Goal: Task Accomplishment & Management: Use online tool/utility

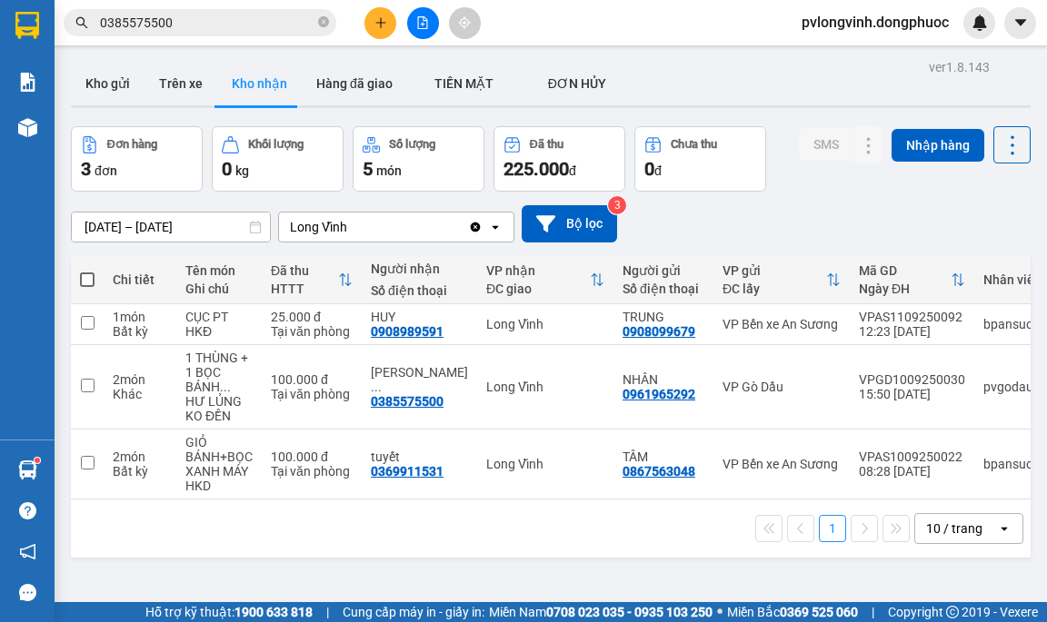
click at [211, 12] on span "0385575500" at bounding box center [200, 22] width 273 height 27
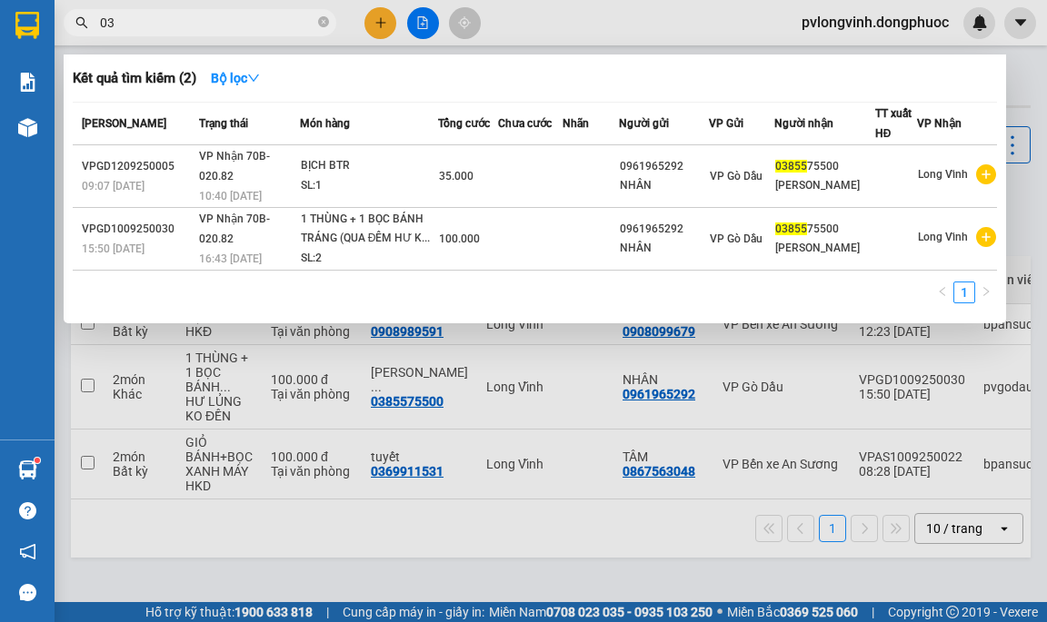
type input "0"
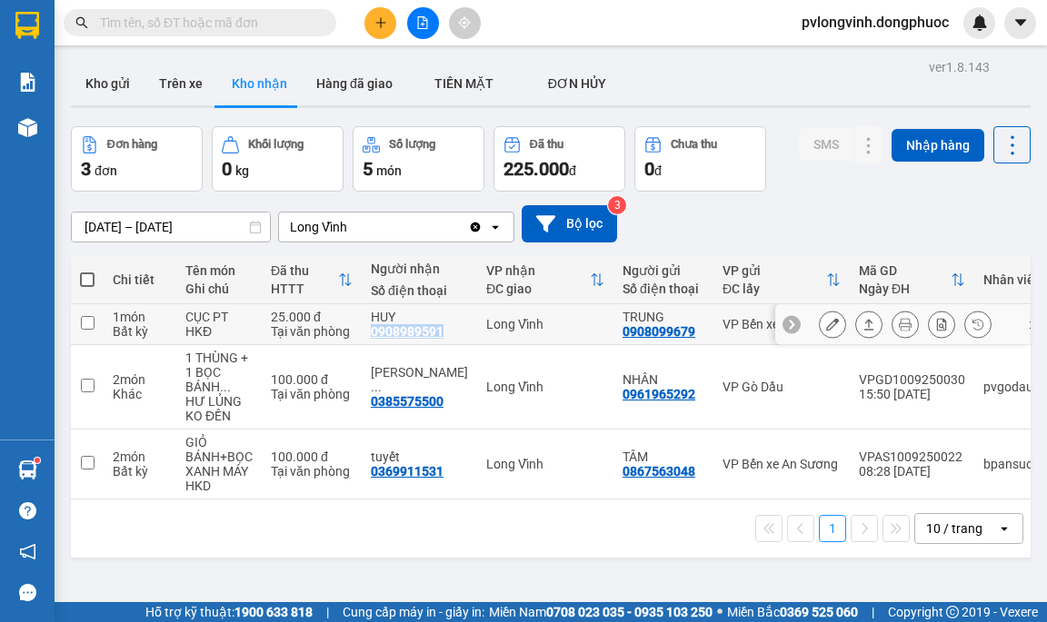
drag, startPoint x: 371, startPoint y: 329, endPoint x: 440, endPoint y: 330, distance: 69.1
click at [441, 328] on div "0908989591" at bounding box center [407, 331] width 73 height 15
copy div "0908989591"
click at [174, 5] on div "Kết quả tìm kiếm ( 2 ) Bộ lọc Mã ĐH Trạng thái Món hàng Tổng cước Chưa cước Nhã…" at bounding box center [523, 22] width 1047 height 45
click at [169, 16] on input "text" at bounding box center [207, 23] width 214 height 20
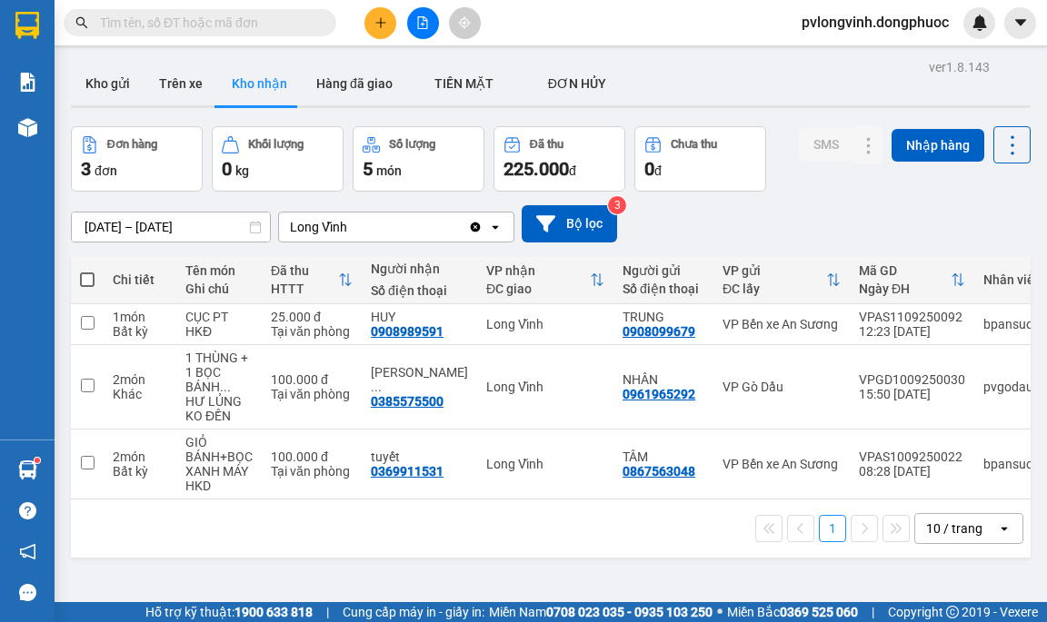
paste input "0908989591"
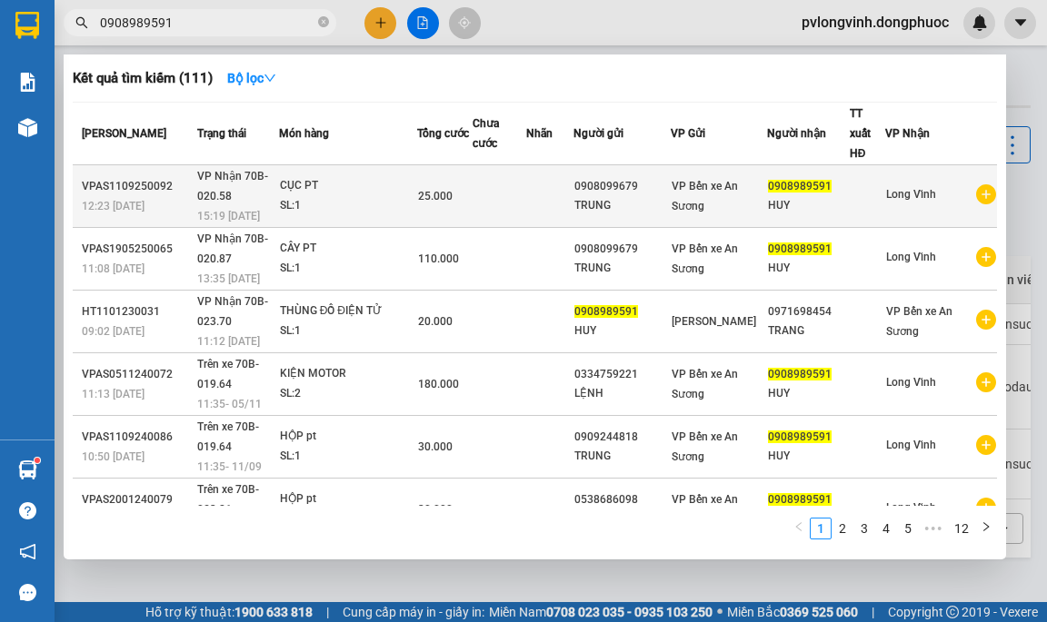
type input "0908989591"
click at [329, 176] on div "CỤC PT" at bounding box center [348, 186] width 136 height 20
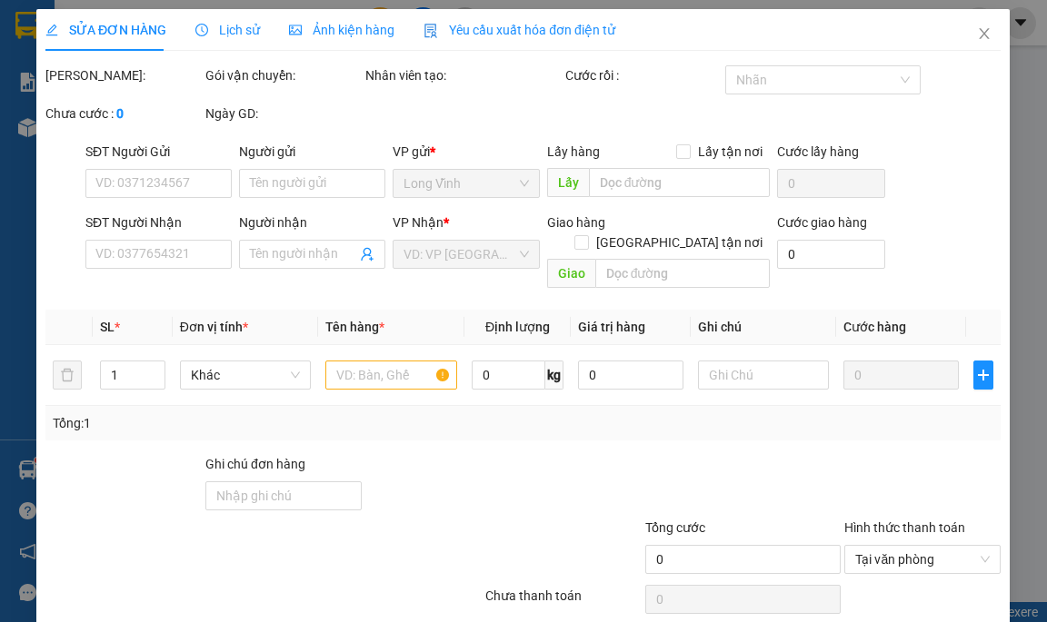
type input "0908099679"
type input "TRUNG"
type input "0908989591"
type input "HUY"
type input "25.000"
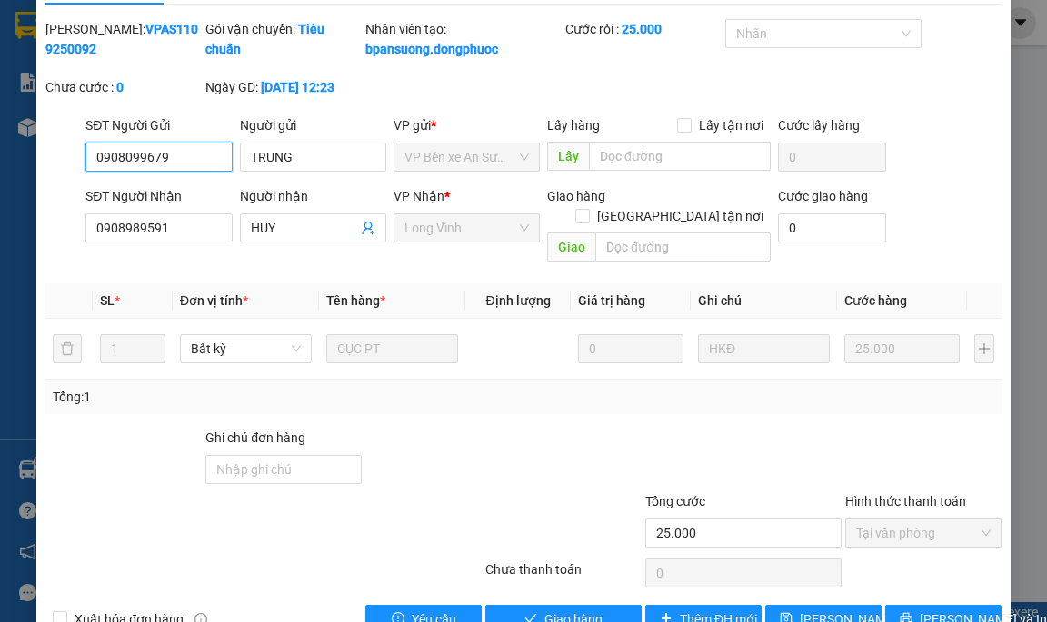
scroll to position [94, 0]
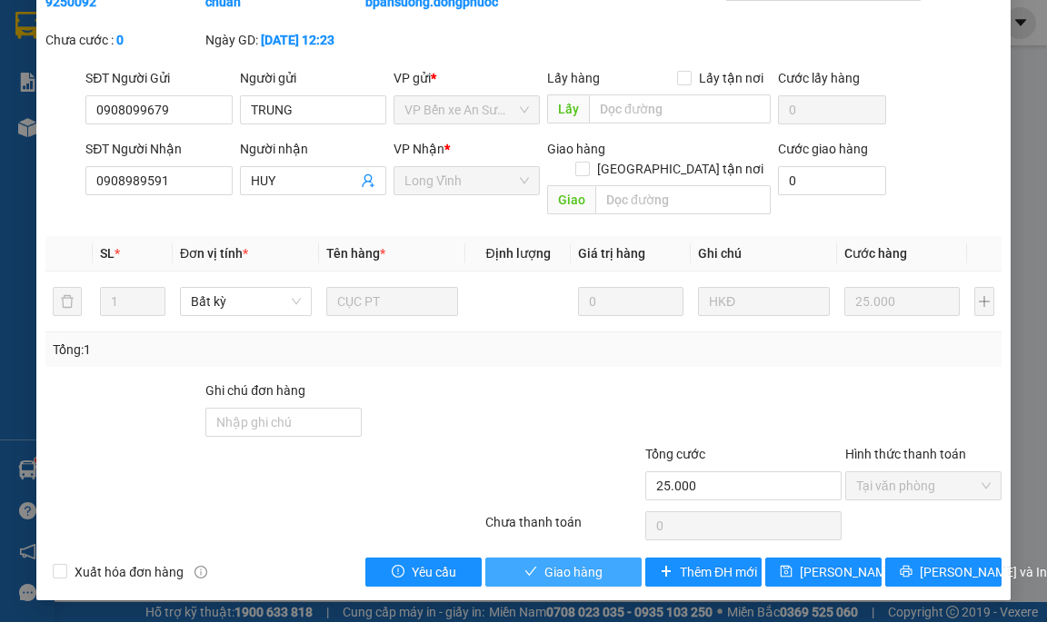
click at [524, 573] on icon "check" at bounding box center [530, 571] width 13 height 13
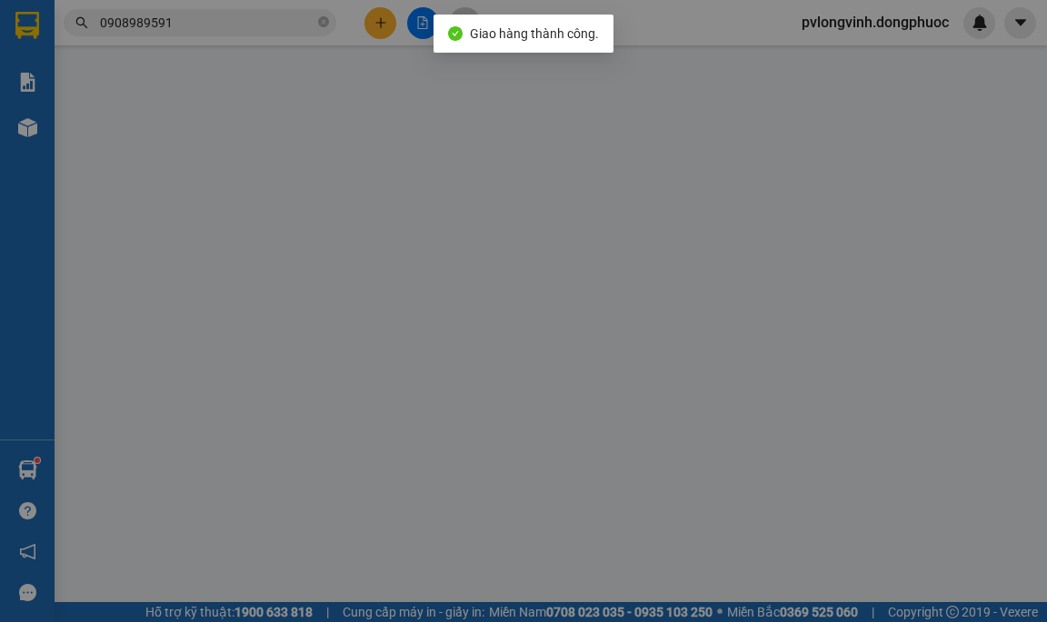
type input "0908099679"
type input "TRUNG"
type input "0908989591"
type input "HUY"
type input "25.000"
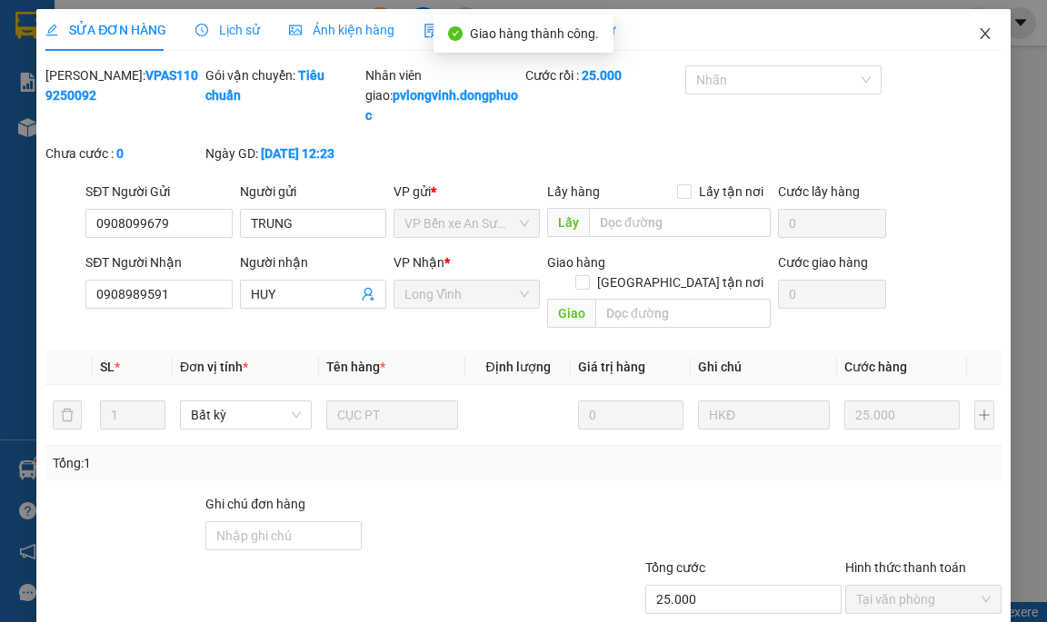
click at [975, 25] on span "Close" at bounding box center [984, 34] width 51 height 51
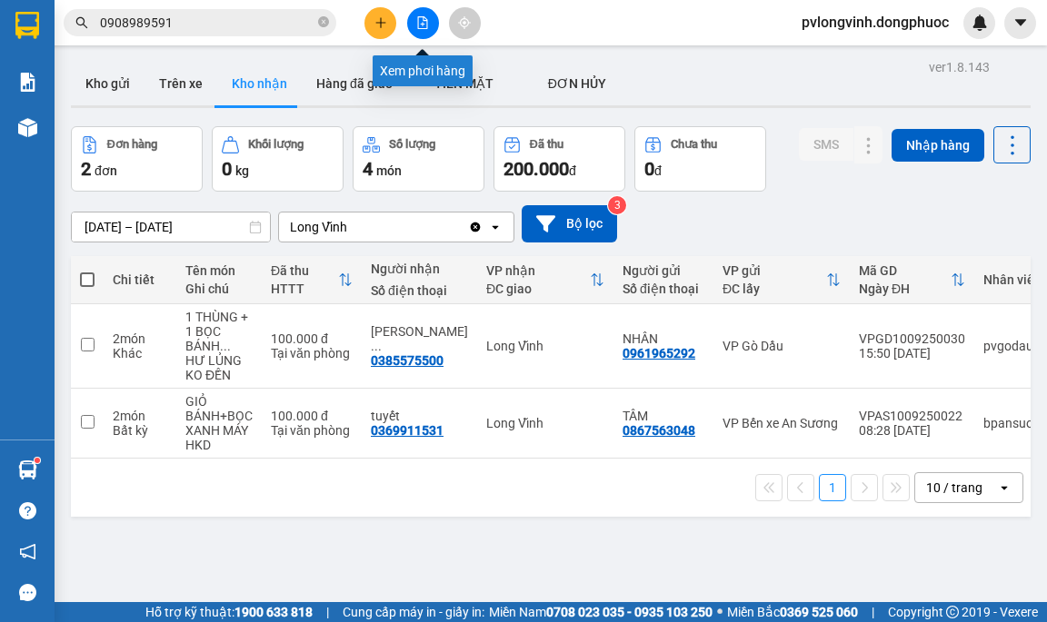
click at [415, 23] on button at bounding box center [423, 23] width 32 height 32
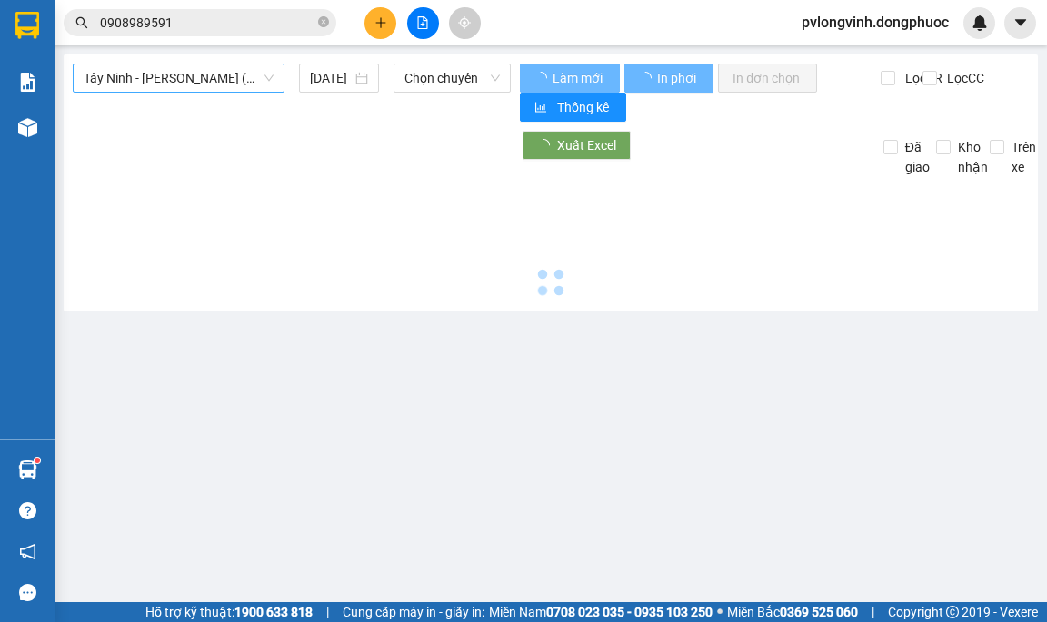
click at [175, 74] on span "Tây Ninh - [PERSON_NAME] (vip)" at bounding box center [179, 78] width 190 height 27
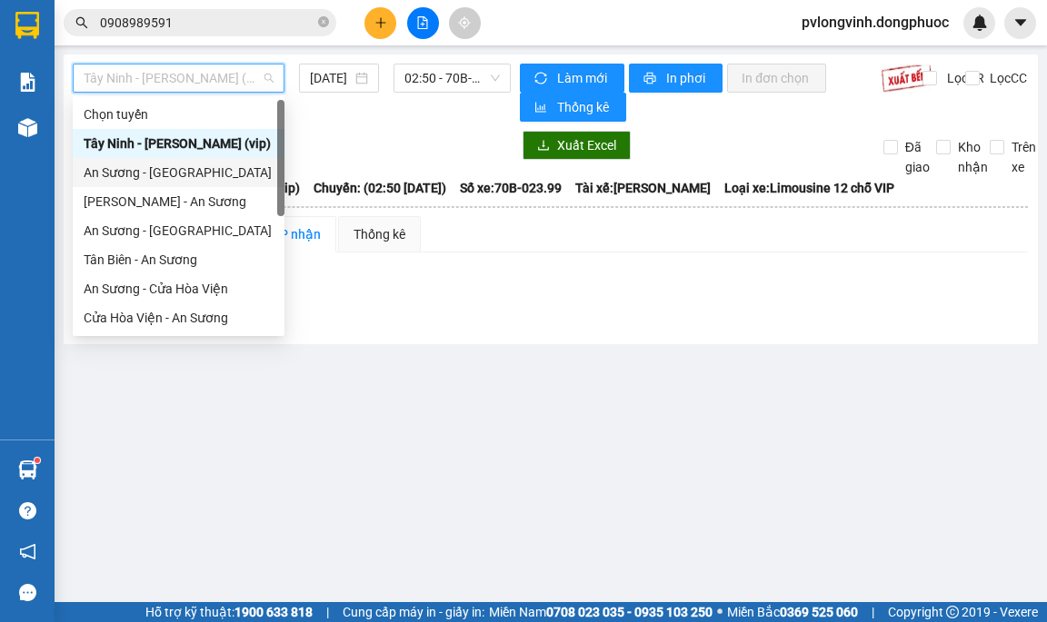
click at [122, 177] on div "An Sương - [GEOGRAPHIC_DATA]" at bounding box center [179, 173] width 190 height 20
type input "[DATE]"
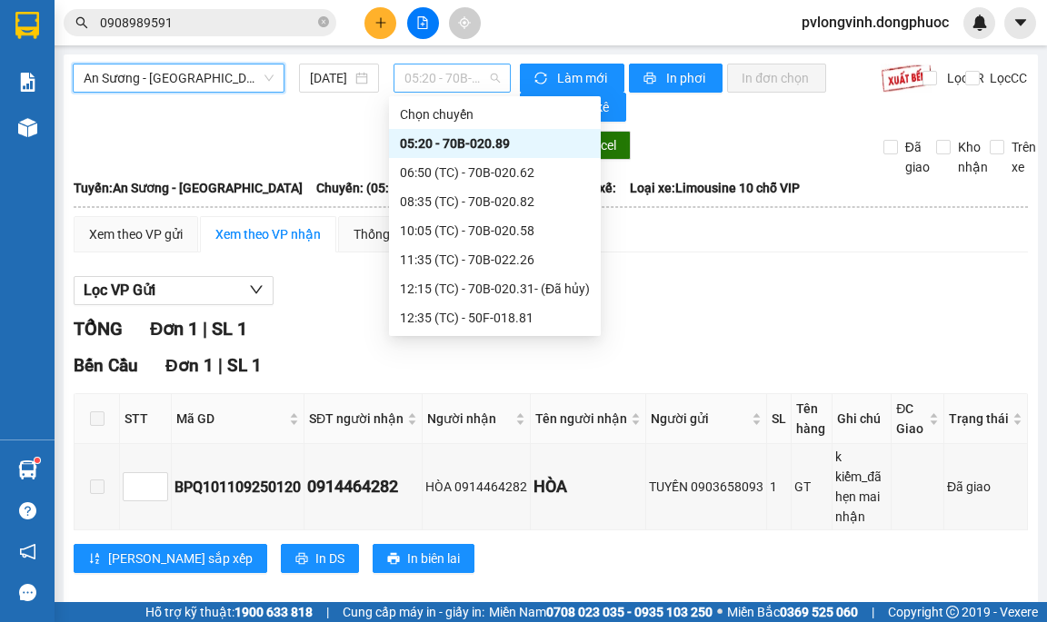
click at [445, 88] on span "05:20 - 70B-020.89" at bounding box center [451, 78] width 95 height 27
click at [478, 222] on div "10:05 (TC) - 70B-020.58" at bounding box center [495, 231] width 190 height 20
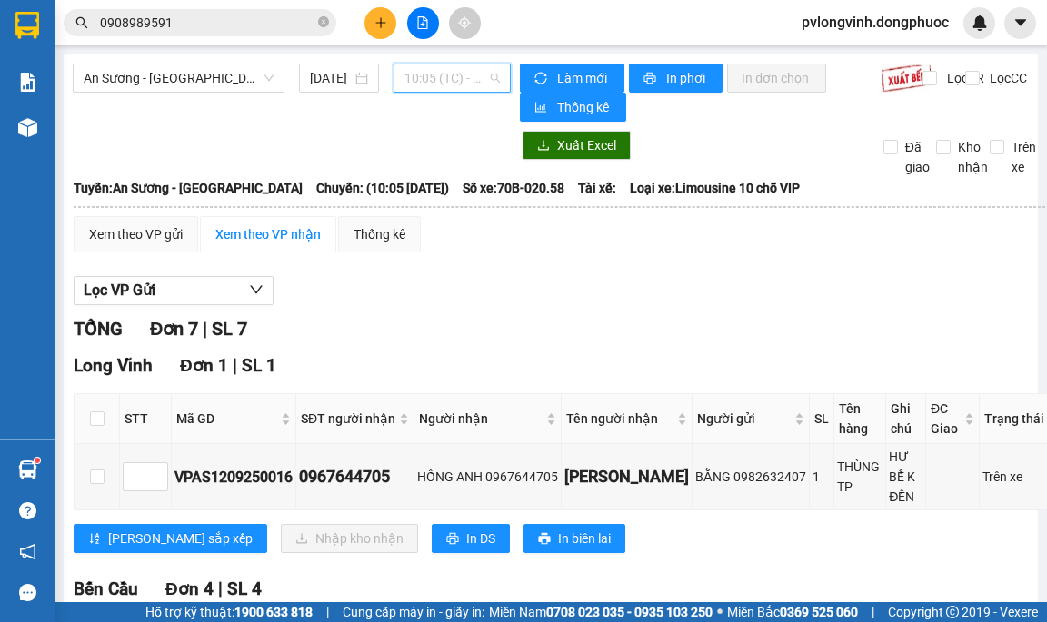
click at [442, 78] on span "10:05 (TC) - 70B-020.58" at bounding box center [451, 78] width 95 height 27
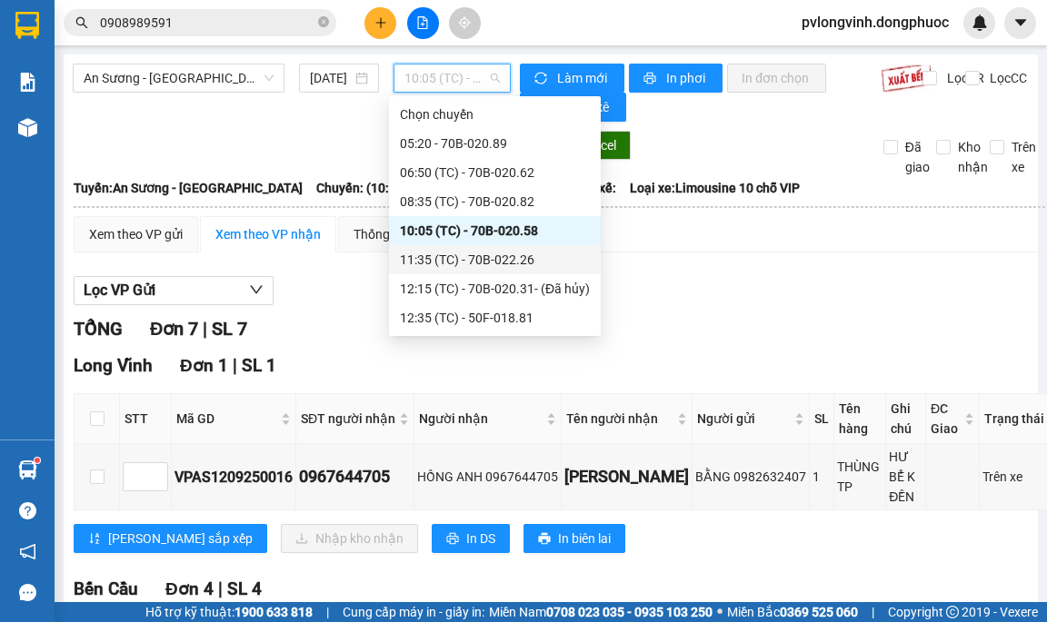
click at [444, 253] on div "11:35 (TC) - 70B-022.26" at bounding box center [495, 260] width 190 height 20
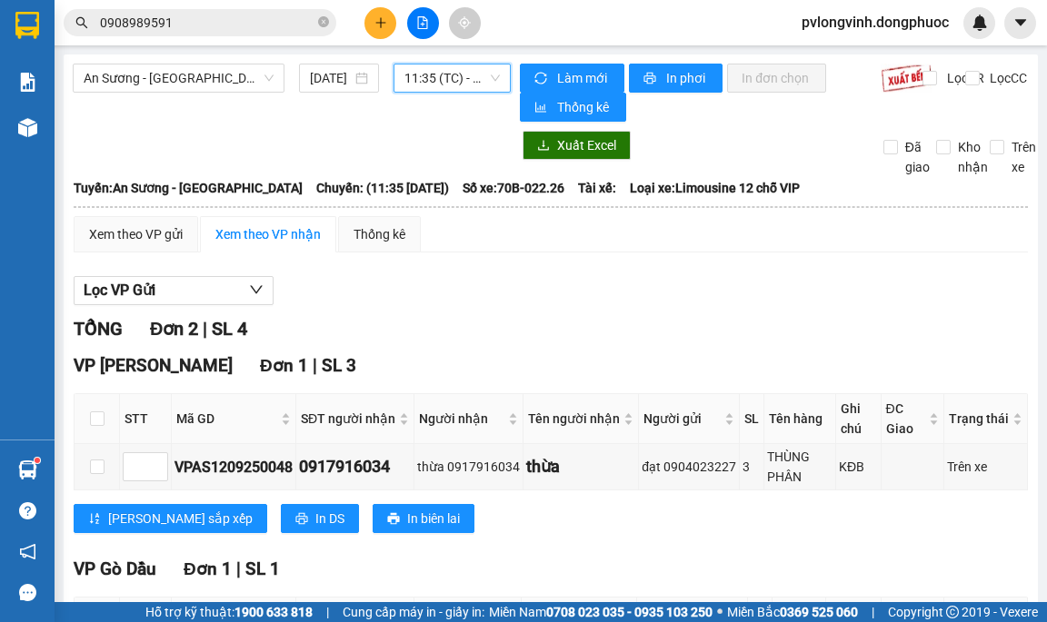
click at [423, 83] on span "11:35 (TC) - 70B-022.26" at bounding box center [451, 78] width 95 height 27
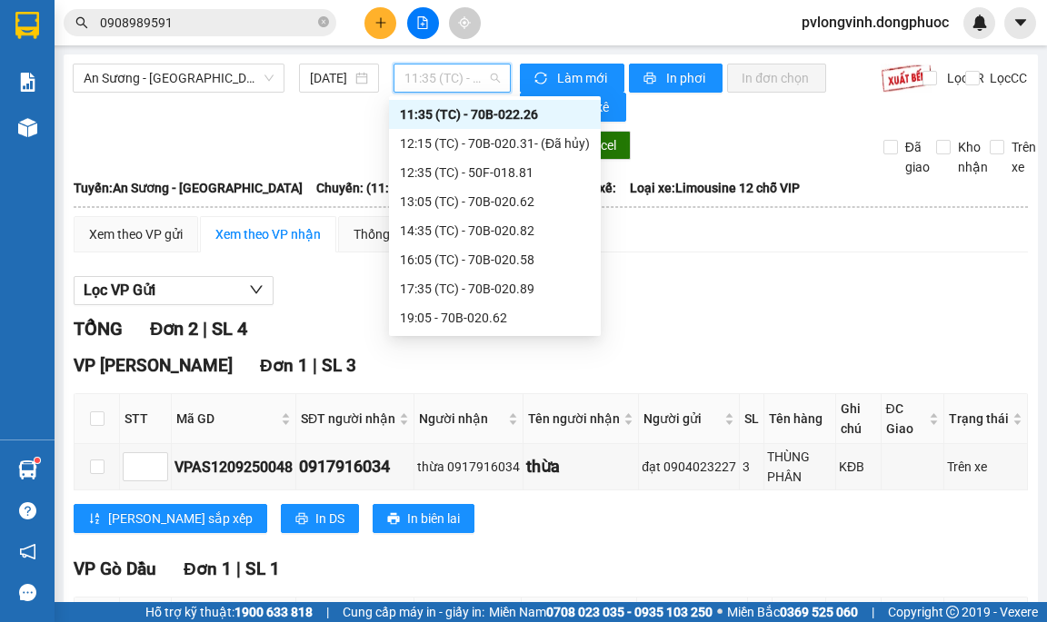
click at [426, 74] on span "11:35 (TC) - 70B-022.26" at bounding box center [451, 78] width 95 height 27
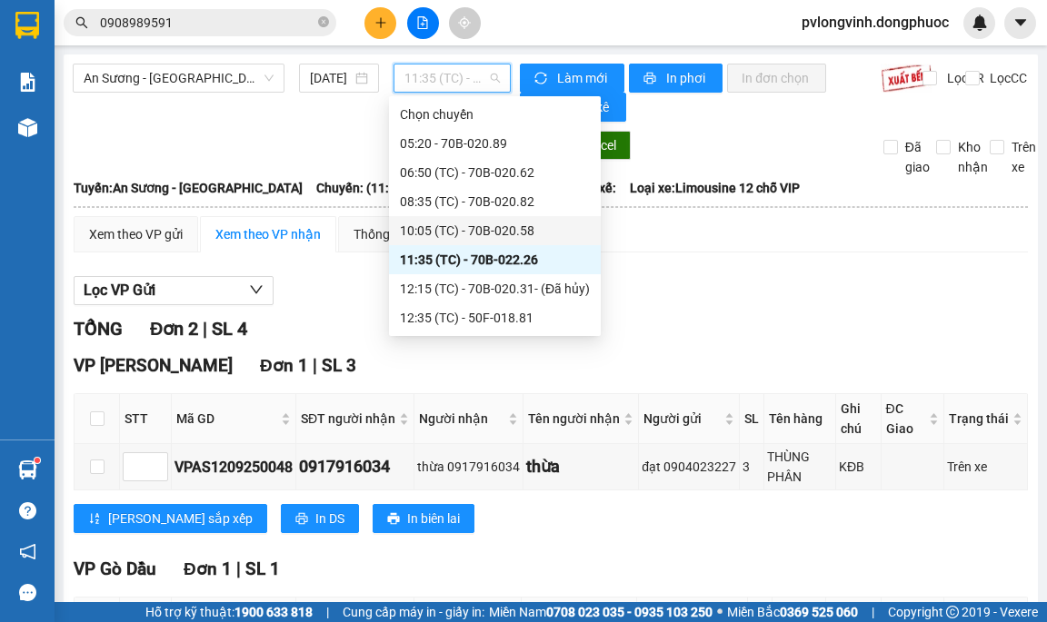
click at [519, 234] on div "10:05 (TC) - 70B-020.58" at bounding box center [495, 231] width 190 height 20
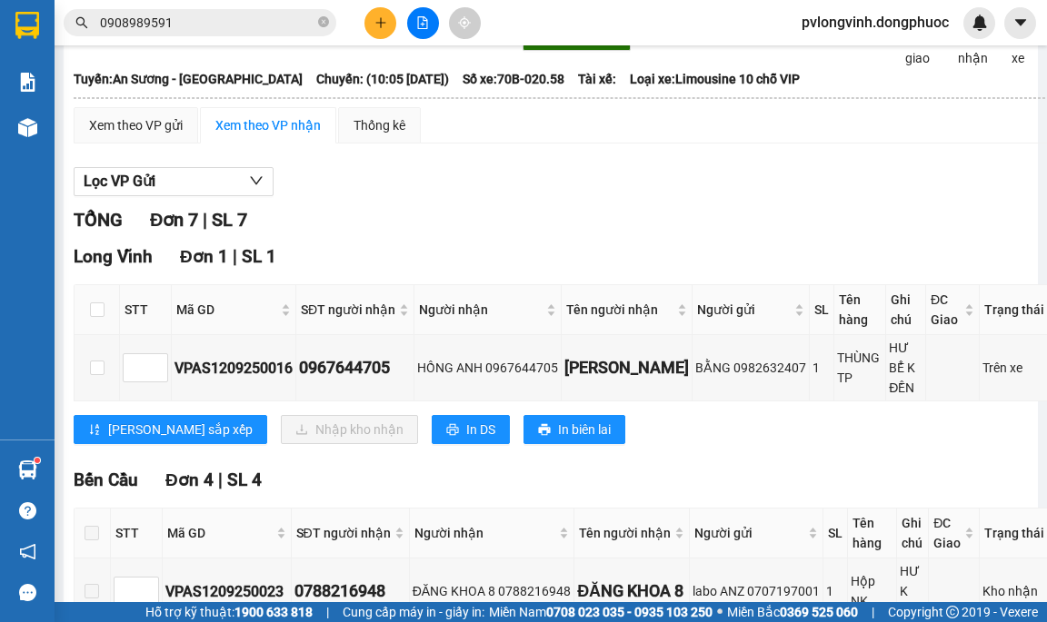
scroll to position [91, 0]
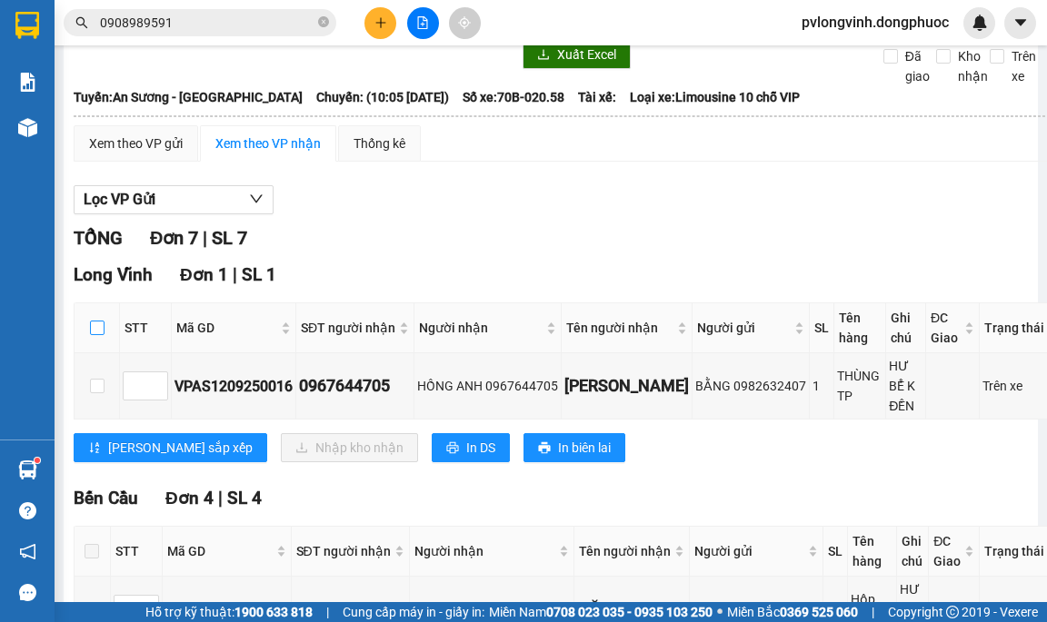
click at [91, 326] on input "checkbox" at bounding box center [97, 328] width 15 height 15
checkbox input "true"
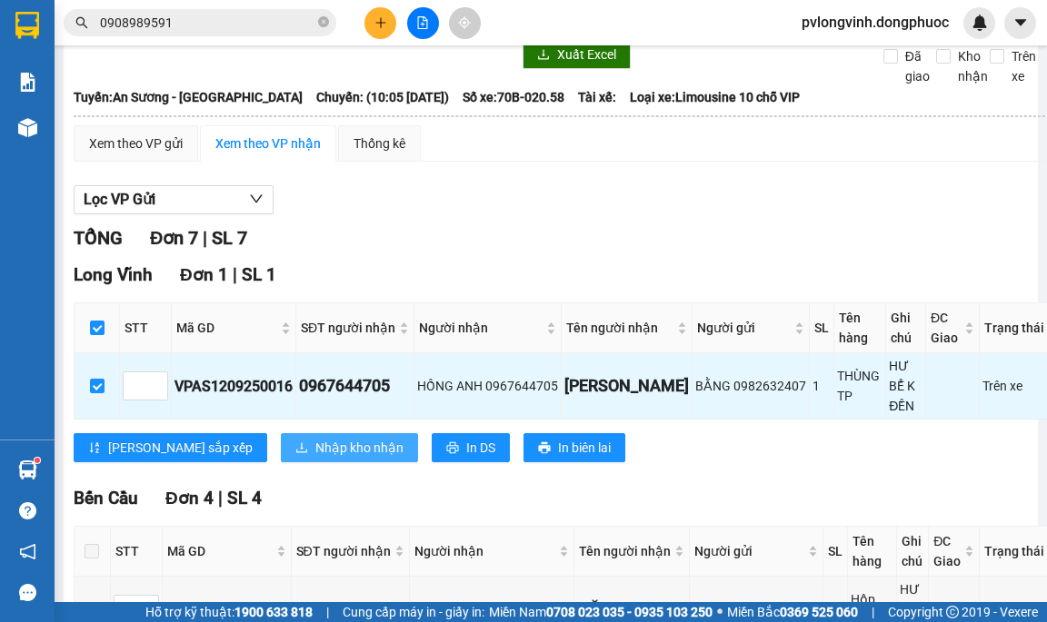
click at [315, 438] on span "Nhập kho nhận" at bounding box center [359, 448] width 88 height 20
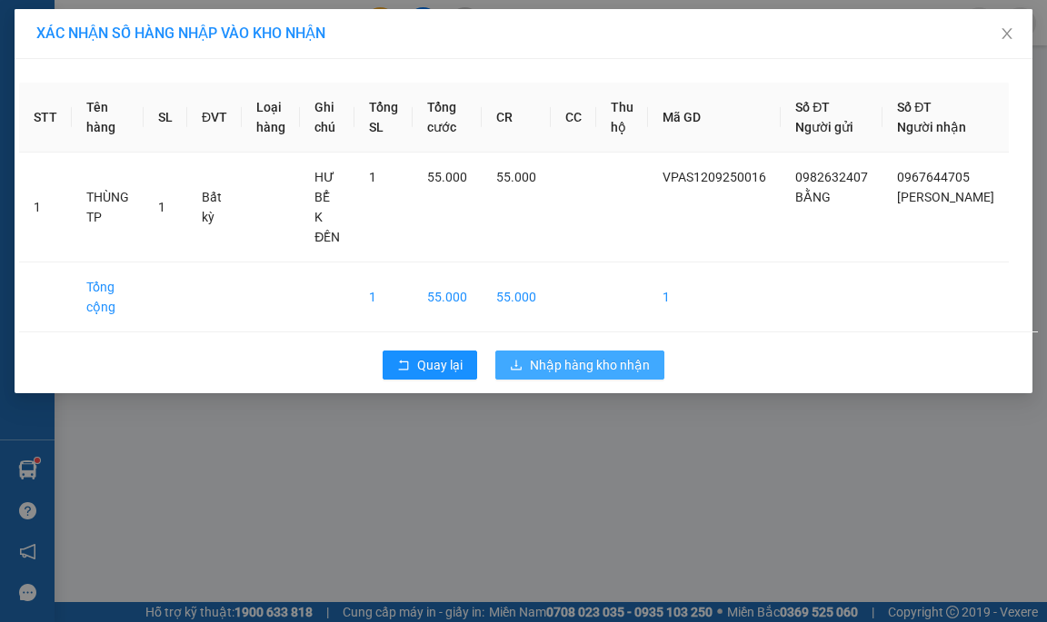
click at [564, 355] on span "Nhập hàng kho nhận" at bounding box center [590, 365] width 120 height 20
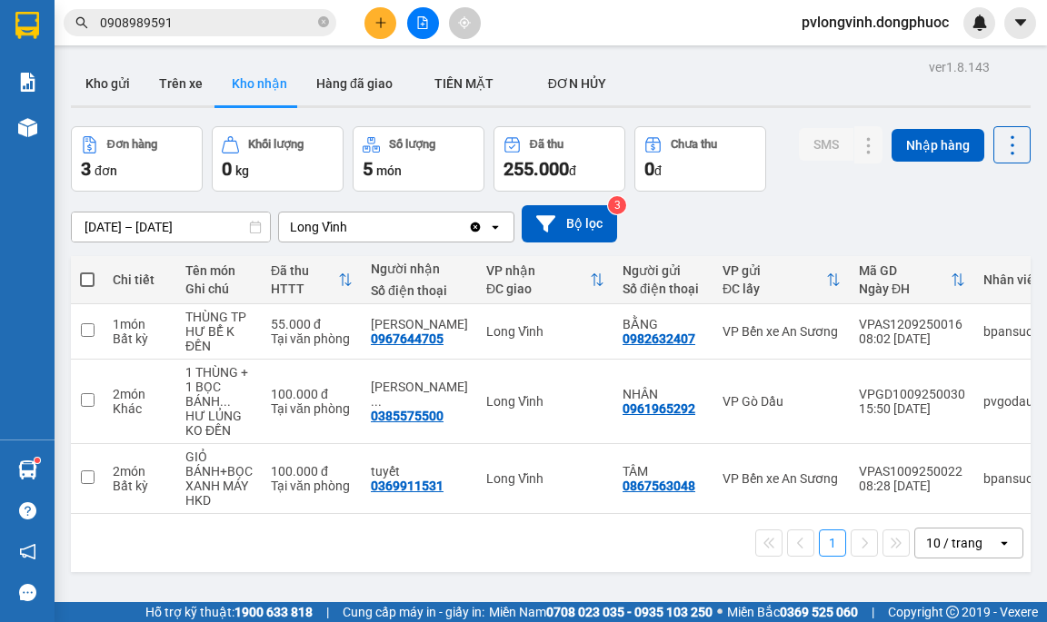
click at [449, 5] on div "Kết quả tìm kiếm ( 111 ) Bộ lọc Mã ĐH Trạng thái Món hàng Tổng cước Chưa cước N…" at bounding box center [523, 22] width 1047 height 45
click at [431, 13] on div at bounding box center [422, 23] width 136 height 32
click at [428, 20] on icon "file-add" at bounding box center [422, 22] width 13 height 13
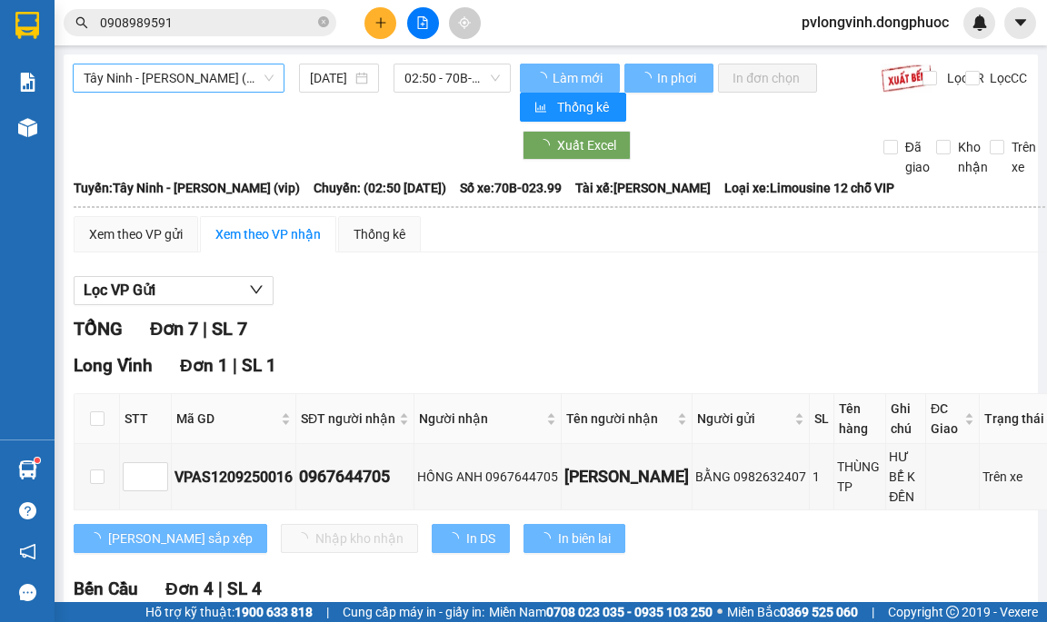
click at [213, 84] on span "Tây Ninh - [PERSON_NAME] (vip)" at bounding box center [179, 78] width 190 height 27
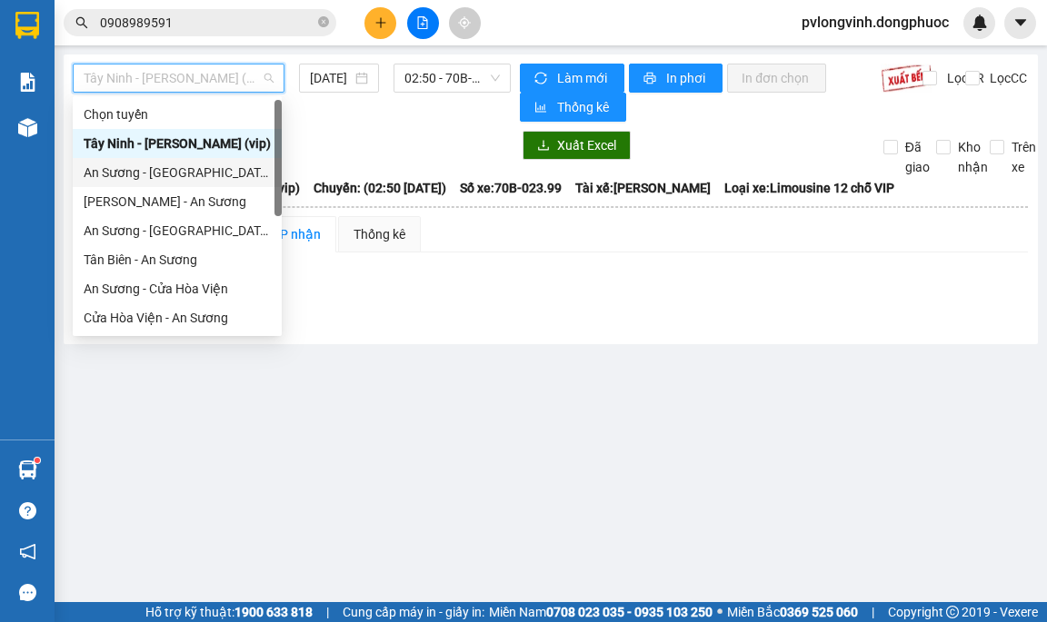
drag, startPoint x: 166, startPoint y: 173, endPoint x: 292, endPoint y: 143, distance: 128.9
click at [168, 173] on div "An Sương - [GEOGRAPHIC_DATA]" at bounding box center [177, 173] width 187 height 20
type input "[DATE]"
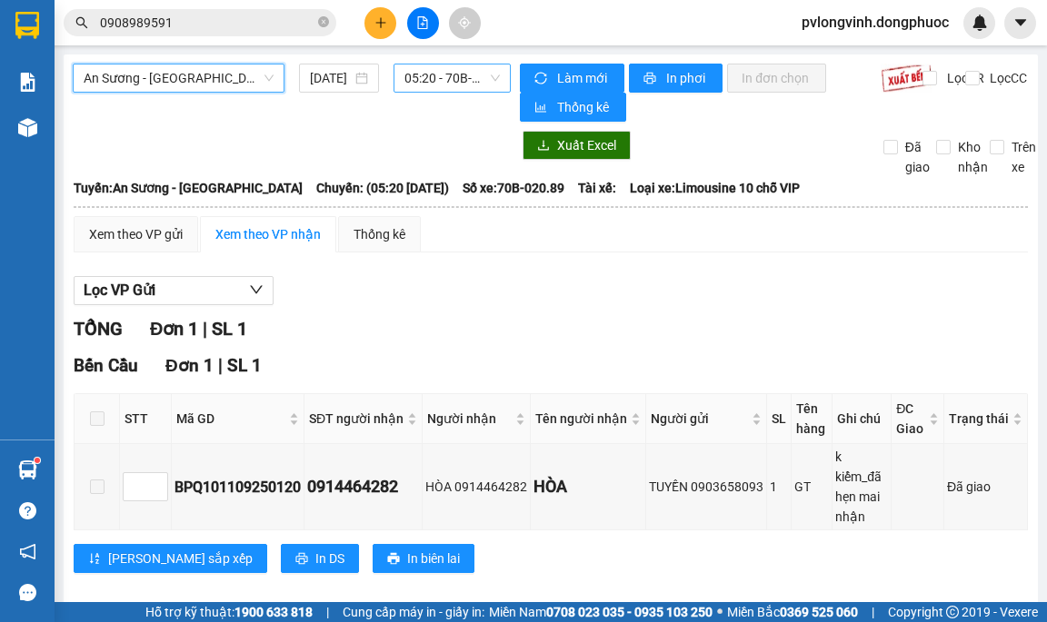
click at [421, 83] on span "05:20 - 70B-020.89" at bounding box center [451, 78] width 95 height 27
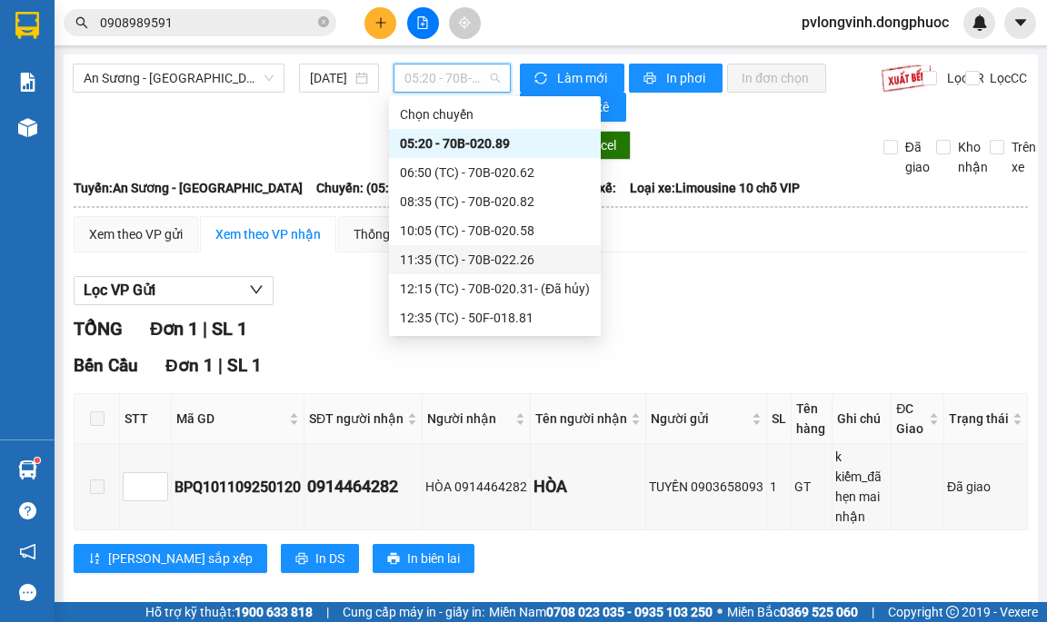
click at [513, 258] on div "11:35 (TC) - 70B-022.26" at bounding box center [495, 260] width 190 height 20
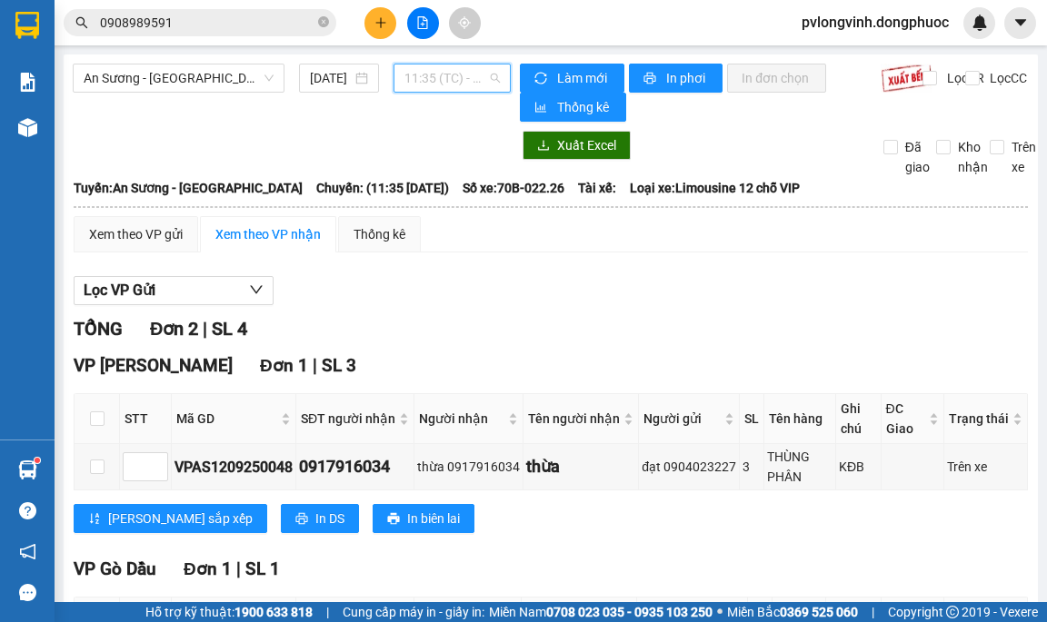
click at [462, 84] on span "11:35 (TC) - 70B-022.26" at bounding box center [451, 78] width 95 height 27
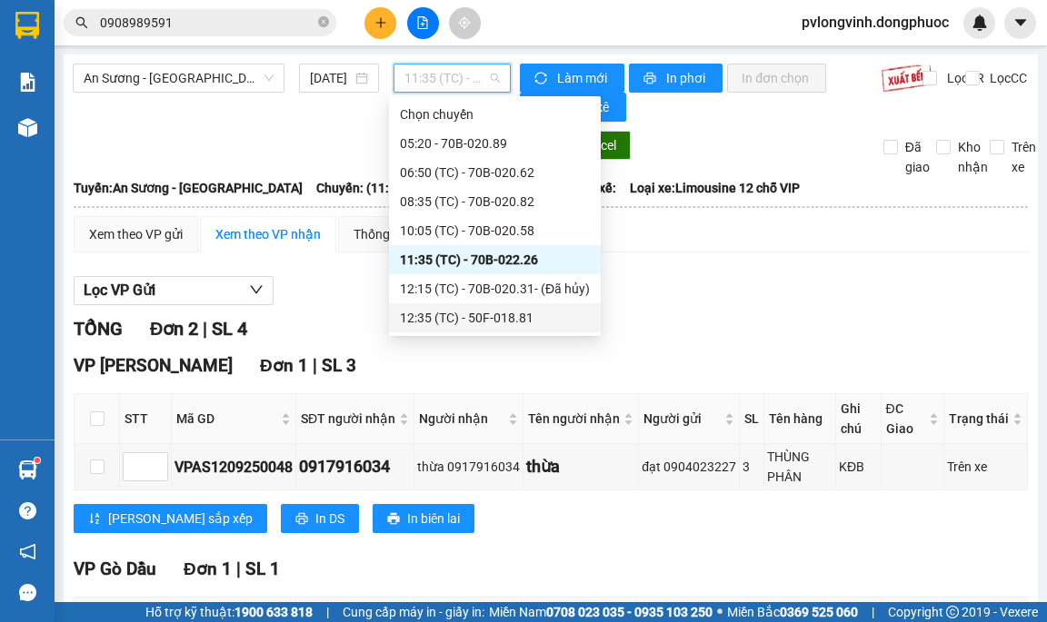
click at [489, 321] on div "12:35 (TC) - 50F-018.81" at bounding box center [495, 318] width 190 height 20
